Goal: Transaction & Acquisition: Book appointment/travel/reservation

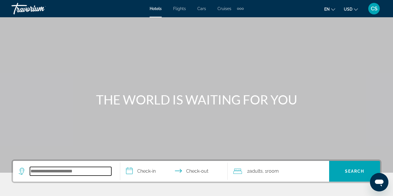
click at [64, 174] on input "Search widget" at bounding box center [70, 171] width 81 height 9
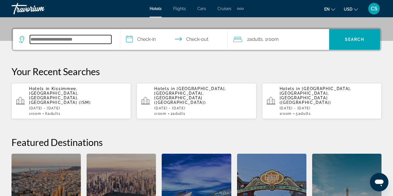
scroll to position [141, 0]
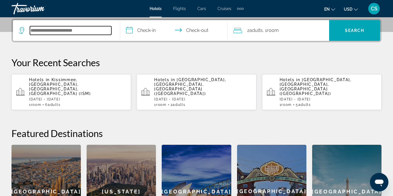
click at [55, 32] on input "Search widget" at bounding box center [70, 30] width 81 height 9
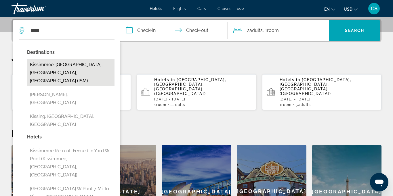
click at [62, 68] on button "Kissimmee, [GEOGRAPHIC_DATA], [GEOGRAPHIC_DATA], [GEOGRAPHIC_DATA] (ISM)" at bounding box center [70, 72] width 87 height 27
type input "**********"
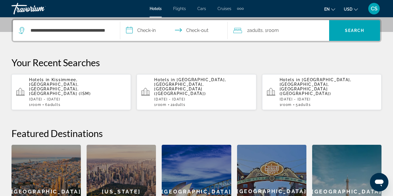
click at [146, 30] on input "**********" at bounding box center [174, 31] width 109 height 22
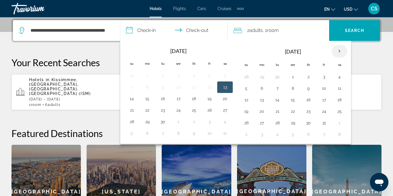
click at [341, 49] on th "Next month" at bounding box center [339, 51] width 16 height 13
click at [323, 88] on button "7" at bounding box center [323, 88] width 9 height 8
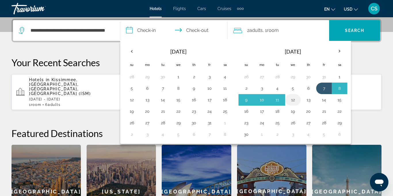
click at [295, 100] on button "12" at bounding box center [292, 100] width 9 height 8
type input "**********"
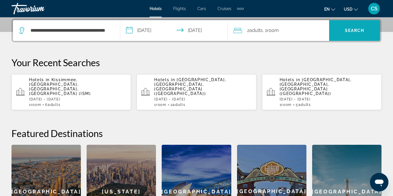
click at [347, 32] on span "Search" at bounding box center [355, 30] width 20 height 5
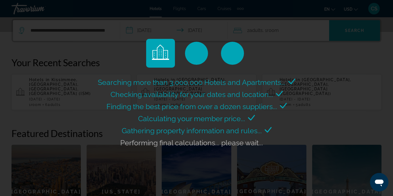
click at [347, 32] on div "Searching more than 3,000,000 Hotels and Apartments... Checking availability fo…" at bounding box center [196, 98] width 393 height 196
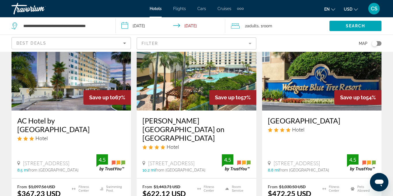
scroll to position [53, 0]
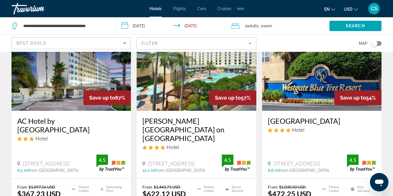
click at [271, 28] on span "Room" at bounding box center [267, 26] width 10 height 5
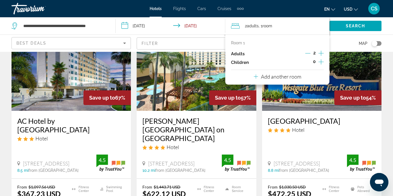
click at [322, 52] on icon "Increment adults" at bounding box center [320, 53] width 5 height 7
click at [321, 52] on icon "Increment adults" at bounding box center [320, 53] width 5 height 7
click at [322, 53] on icon "Increment adults" at bounding box center [320, 53] width 5 height 5
click at [358, 31] on span "Search widget" at bounding box center [355, 26] width 52 height 14
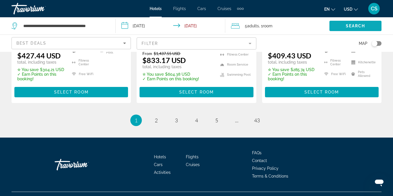
scroll to position [861, 0]
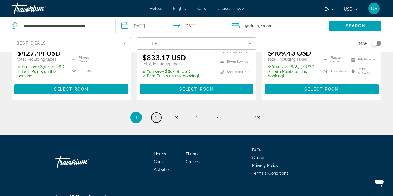
click at [156, 118] on span "2" at bounding box center [156, 117] width 3 height 6
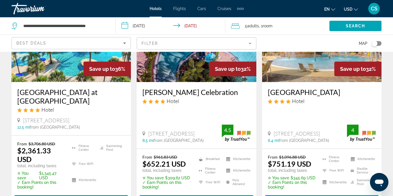
scroll to position [315, 0]
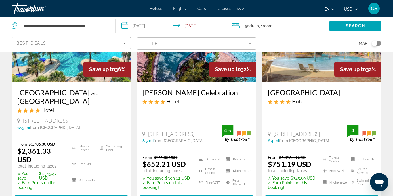
click at [343, 88] on h3 "[GEOGRAPHIC_DATA]" at bounding box center [322, 92] width 108 height 9
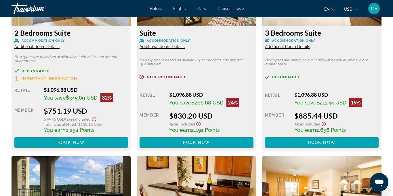
scroll to position [932, 0]
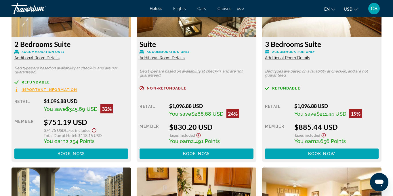
click at [322, 45] on h3 "3 Bedrooms Suite" at bounding box center [321, 44] width 113 height 9
click at [302, 59] on span "Additional Room Details" at bounding box center [287, 57] width 45 height 5
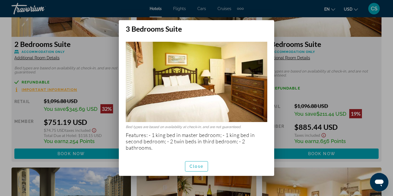
scroll to position [0, 0]
click at [196, 165] on span "Close" at bounding box center [196, 166] width 14 height 5
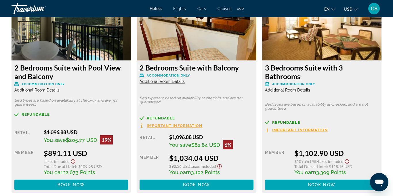
scroll to position [1118, 0]
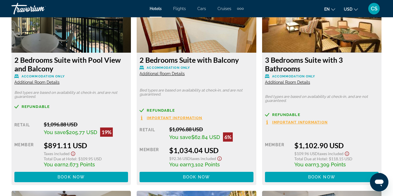
click at [298, 80] on span "Additional Room Details" at bounding box center [287, 82] width 45 height 5
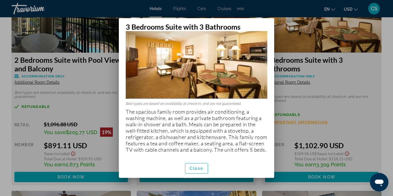
scroll to position [27, 0]
click at [200, 171] on span "button" at bounding box center [196, 168] width 22 height 14
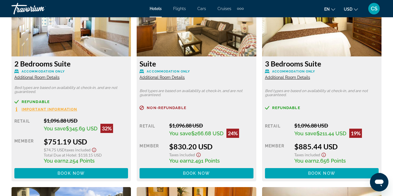
scroll to position [918, 0]
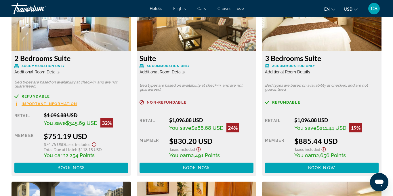
click at [374, 138] on div "$885.44 USD" at bounding box center [336, 140] width 84 height 9
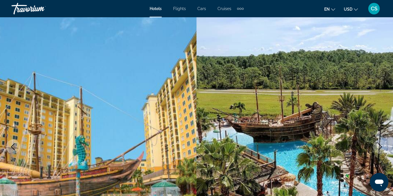
scroll to position [0, 0]
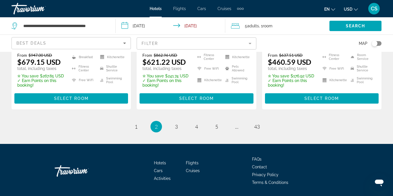
scroll to position [871, 0]
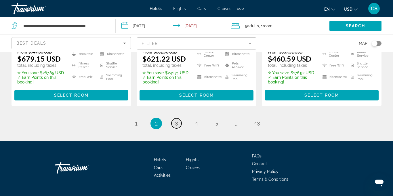
click at [175, 120] on span "3" at bounding box center [176, 123] width 3 height 6
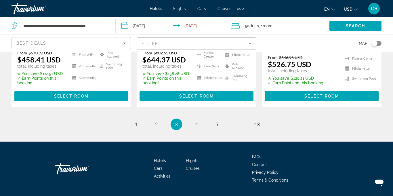
scroll to position [879, 0]
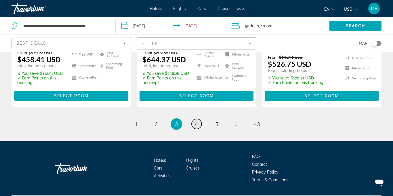
click at [200, 119] on link "page 4" at bounding box center [196, 124] width 10 height 10
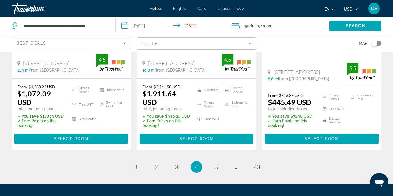
scroll to position [829, 0]
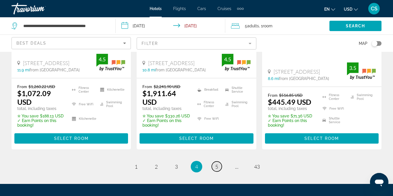
click at [216, 163] on span "5" at bounding box center [216, 166] width 3 height 6
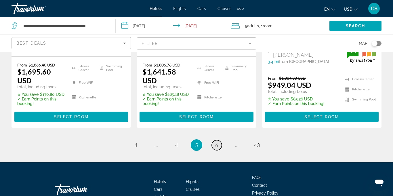
scroll to position [870, 0]
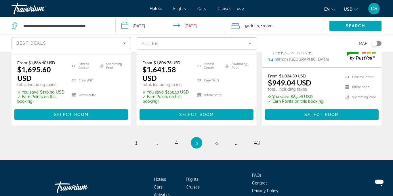
click at [219, 139] on li "page 6" at bounding box center [216, 142] width 11 height 11
click at [219, 138] on link "page 6" at bounding box center [216, 143] width 10 height 10
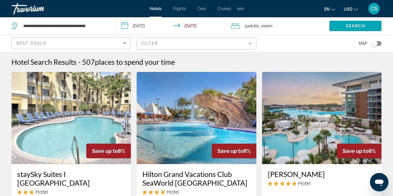
click at [357, 177] on h3 "[PERSON_NAME]" at bounding box center [322, 174] width 108 height 9
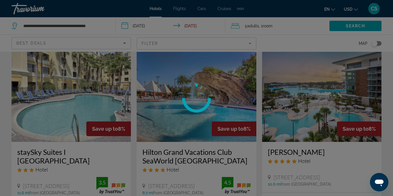
scroll to position [25, 0]
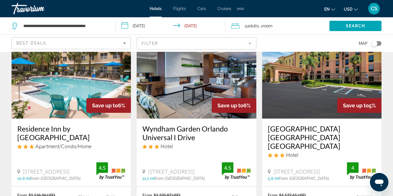
scroll to position [496, 0]
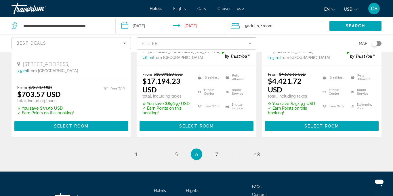
scroll to position [844, 0]
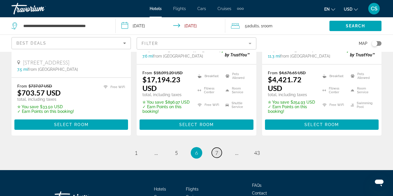
click at [220, 156] on link "page 7" at bounding box center [216, 152] width 10 height 10
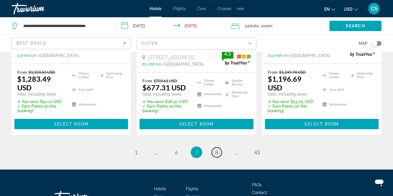
scroll to position [846, 0]
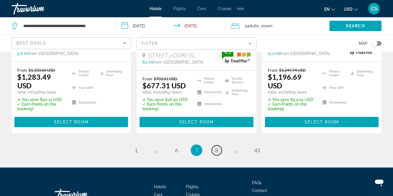
click at [220, 151] on link "page 8" at bounding box center [216, 150] width 10 height 10
